Goal: Information Seeking & Learning: Learn about a topic

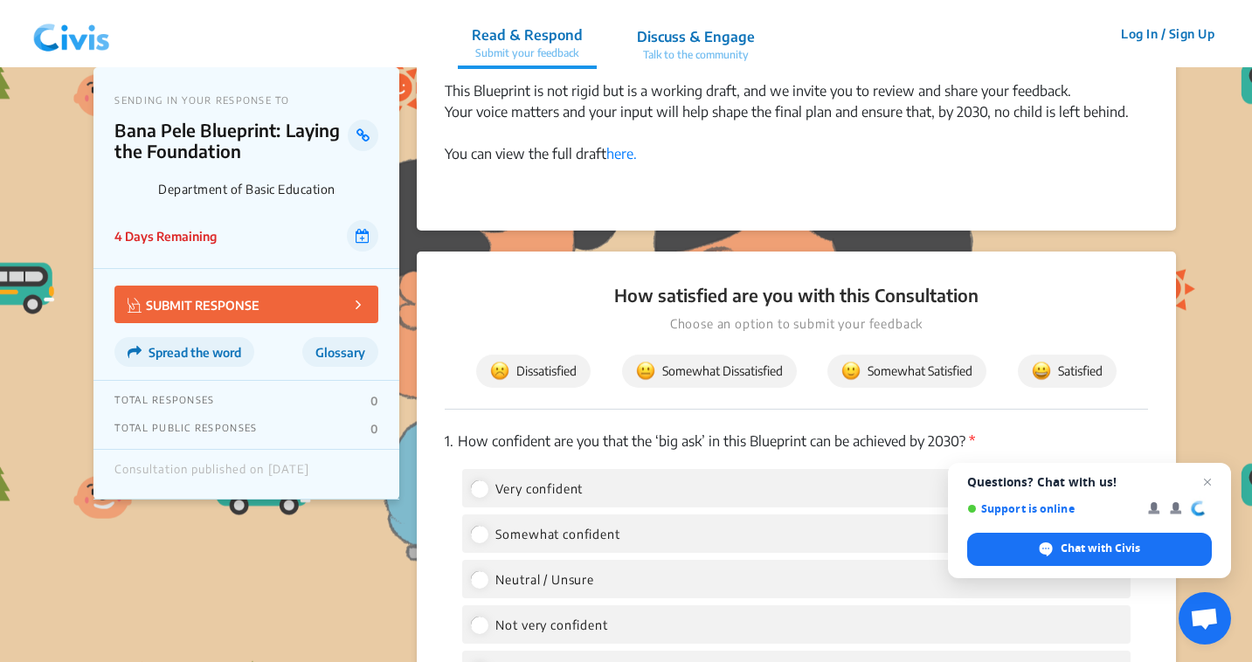
scroll to position [2081, 0]
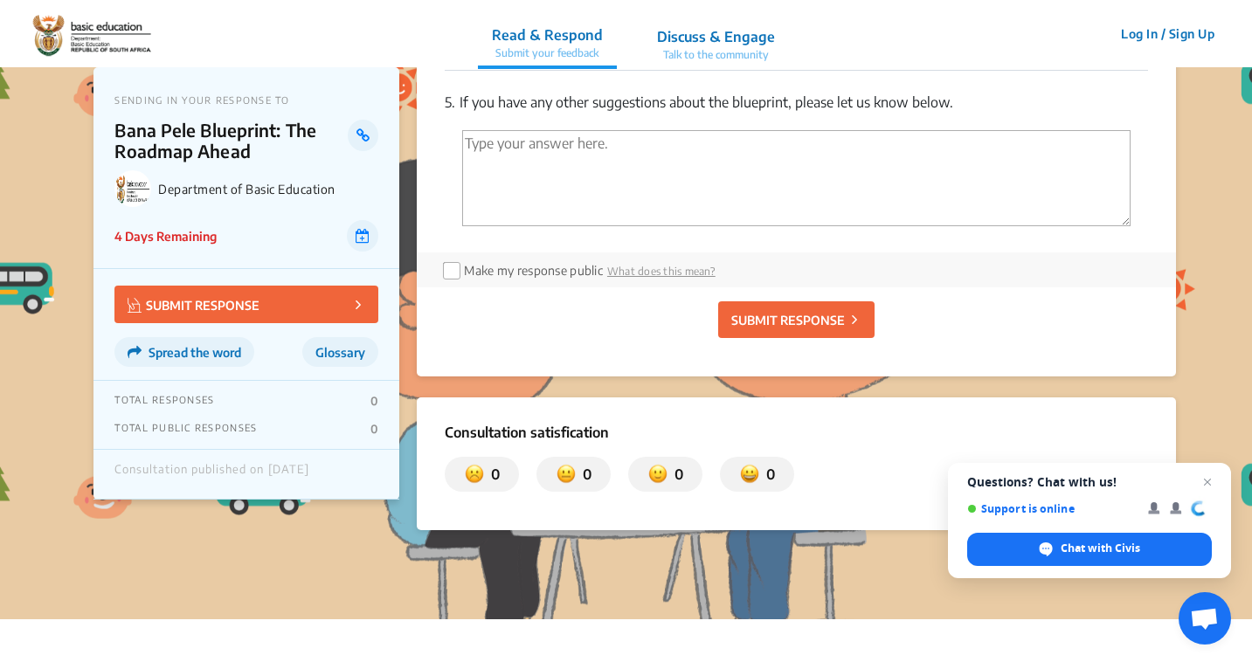
scroll to position [3774, 0]
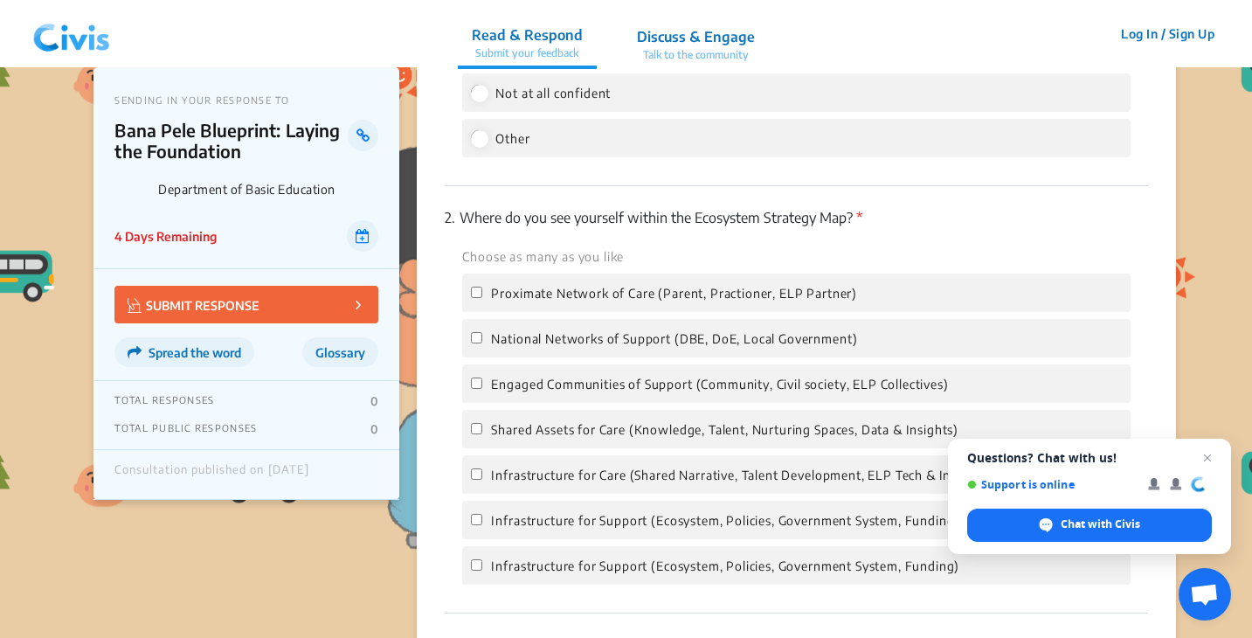
scroll to position [2715, 0]
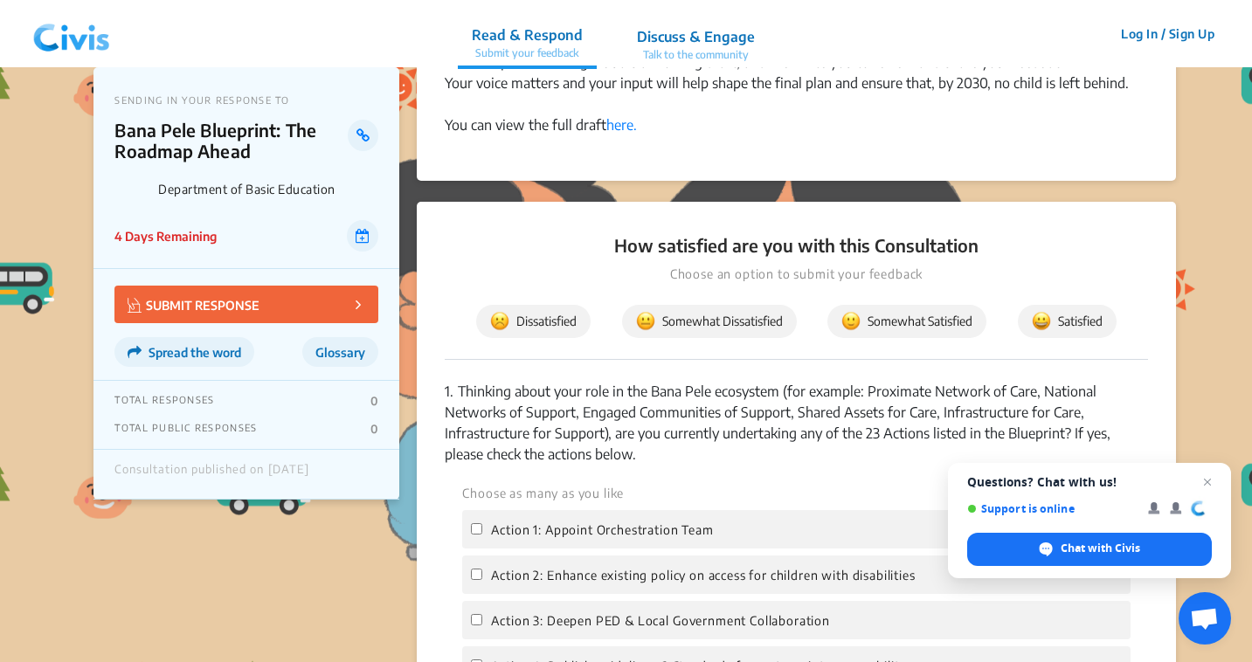
scroll to position [1422, 0]
